Goal: Navigation & Orientation: Understand site structure

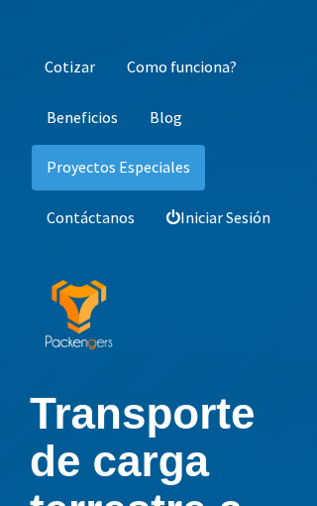
click at [66, 66] on link "Cotizar" at bounding box center [70, 68] width 80 height 46
click at [73, 226] on link "Contáctanos" at bounding box center [91, 218] width 118 height 46
click at [86, 170] on link "Proyectos Especiales" at bounding box center [119, 168] width 174 height 46
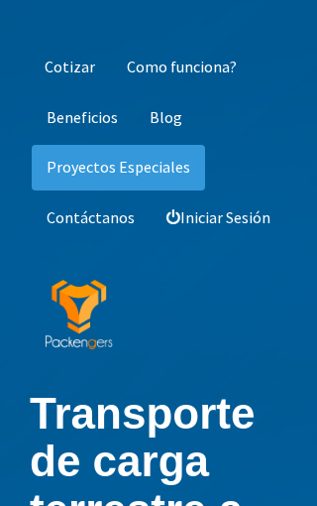
click at [181, 76] on link "Como funciona?" at bounding box center [182, 68] width 140 height 46
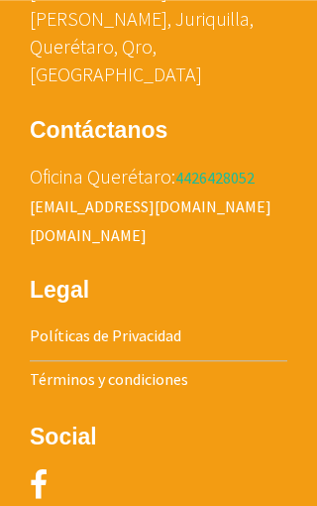
scroll to position [7417, 0]
